Goal: Find specific page/section: Find specific page/section

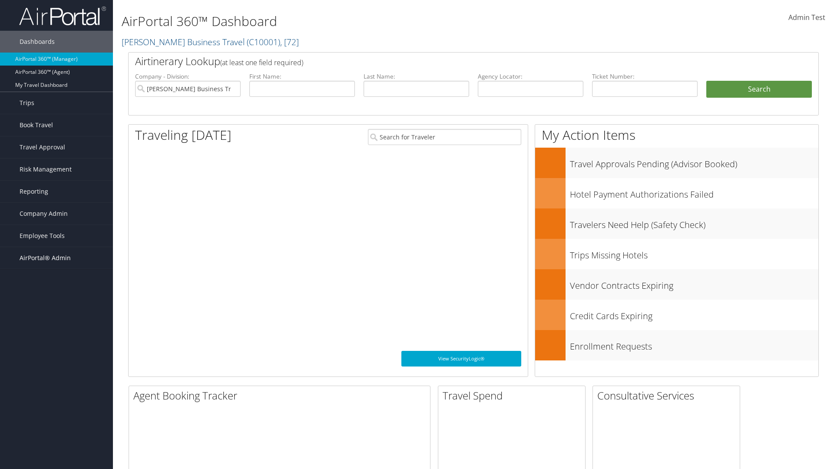
click at [56, 258] on span "AirPortal® Admin" at bounding box center [45, 258] width 51 height 22
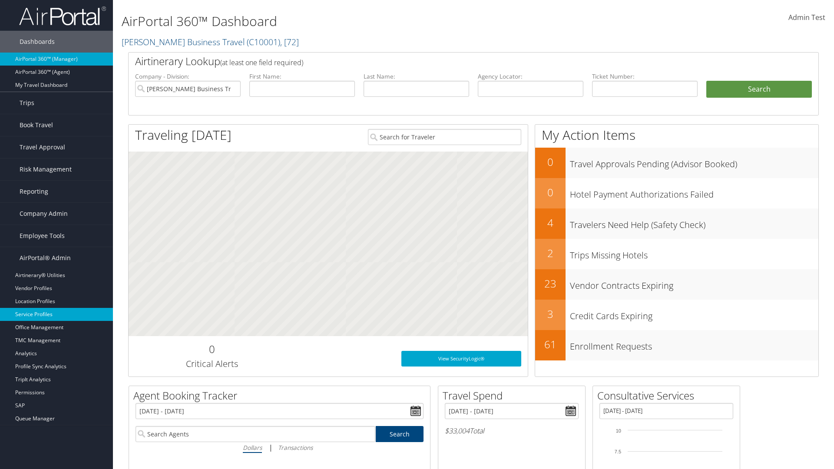
click at [56, 315] on link "Service Profiles" at bounding box center [56, 314] width 113 height 13
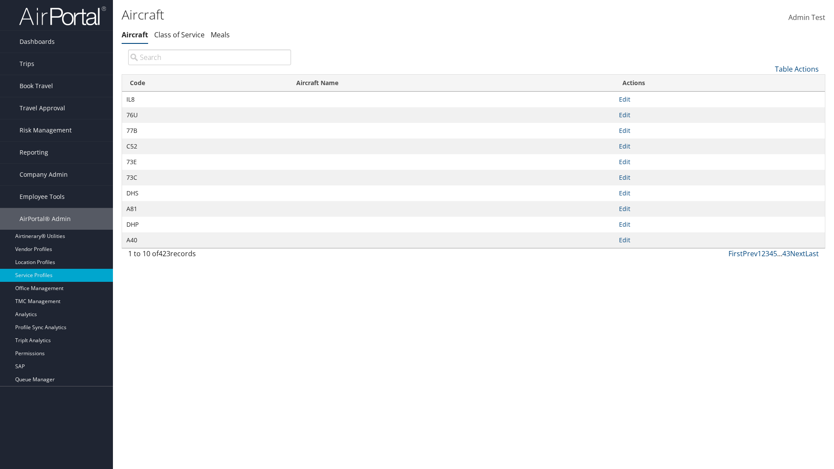
click at [205, 83] on th "Code" at bounding box center [205, 83] width 166 height 17
click at [797, 69] on link "Table Actions" at bounding box center [797, 69] width 44 height 10
click at [768, 126] on link "Page Length" at bounding box center [768, 127] width 114 height 15
click at [768, 98] on link "25" at bounding box center [768, 98] width 114 height 15
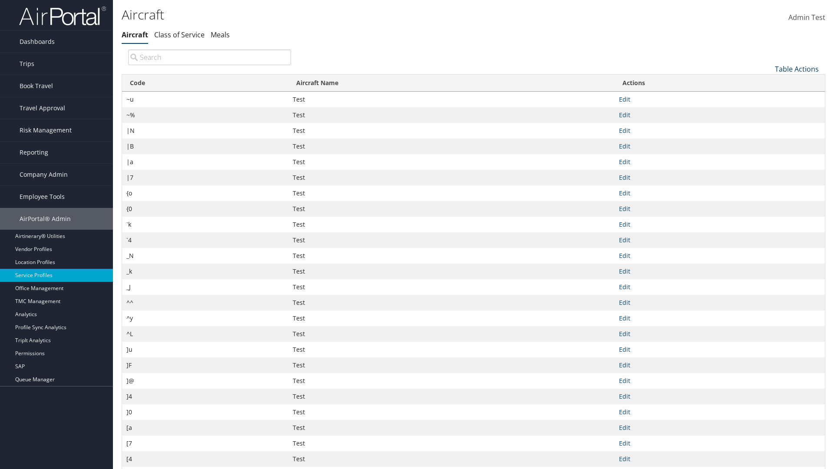
click at [797, 69] on link "Table Actions" at bounding box center [797, 69] width 44 height 10
click at [768, 113] on link "50" at bounding box center [768, 113] width 114 height 15
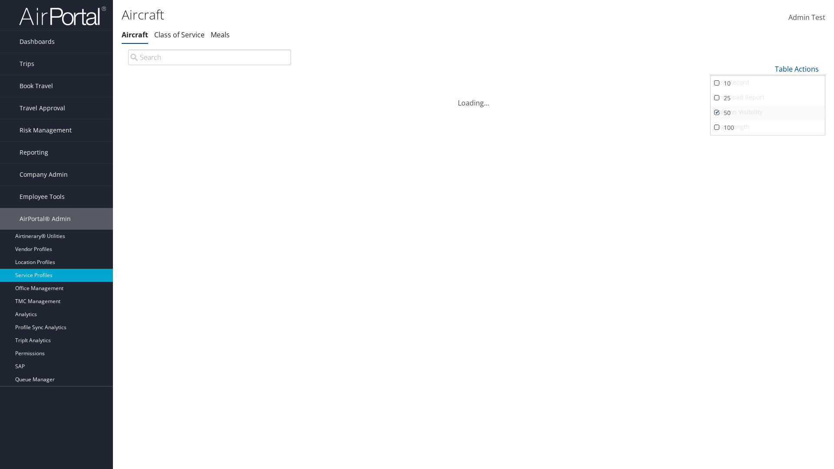
scroll to position [29, 0]
